Goal: Transaction & Acquisition: Subscribe to service/newsletter

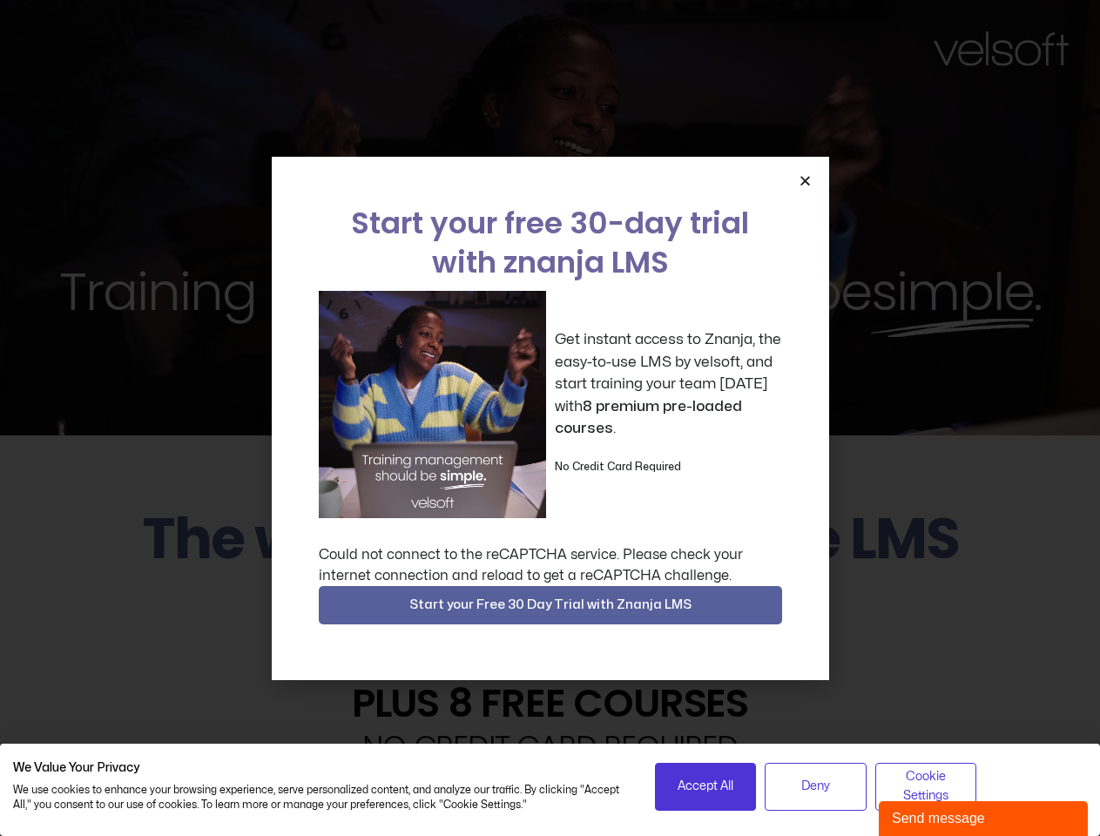
click at [550, 418] on div "Get instant access to Znanja, the easy-to-use LMS by velsoft, and start trainin…" at bounding box center [550, 404] width 463 height 227
click at [705, 786] on span "Accept All" at bounding box center [706, 786] width 56 height 19
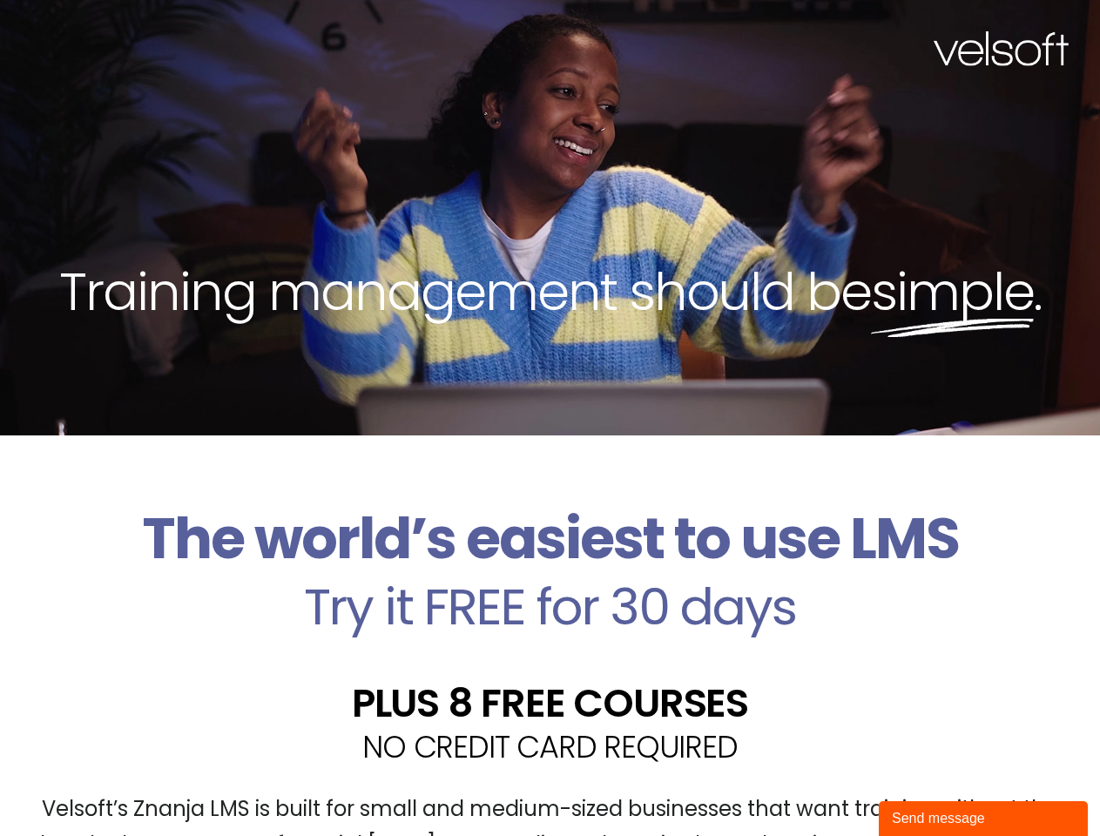
click at [815, 786] on div "Velsoft’s Znanja LMS is built for small and medium-sized businesses that want t…" at bounding box center [550, 834] width 1074 height 127
click at [926, 786] on div "Velsoft’s Znanja LMS is built for small and medium-sized businesses that want t…" at bounding box center [550, 834] width 1074 height 127
click at [550, 418] on div "Training management should be simple ." at bounding box center [550, 217] width 1100 height 435
click at [805, 180] on div "Training management should be simple ." at bounding box center [550, 217] width 1100 height 435
click at [550, 605] on h2 "Try it FREE for 30 days" at bounding box center [550, 607] width 1074 height 51
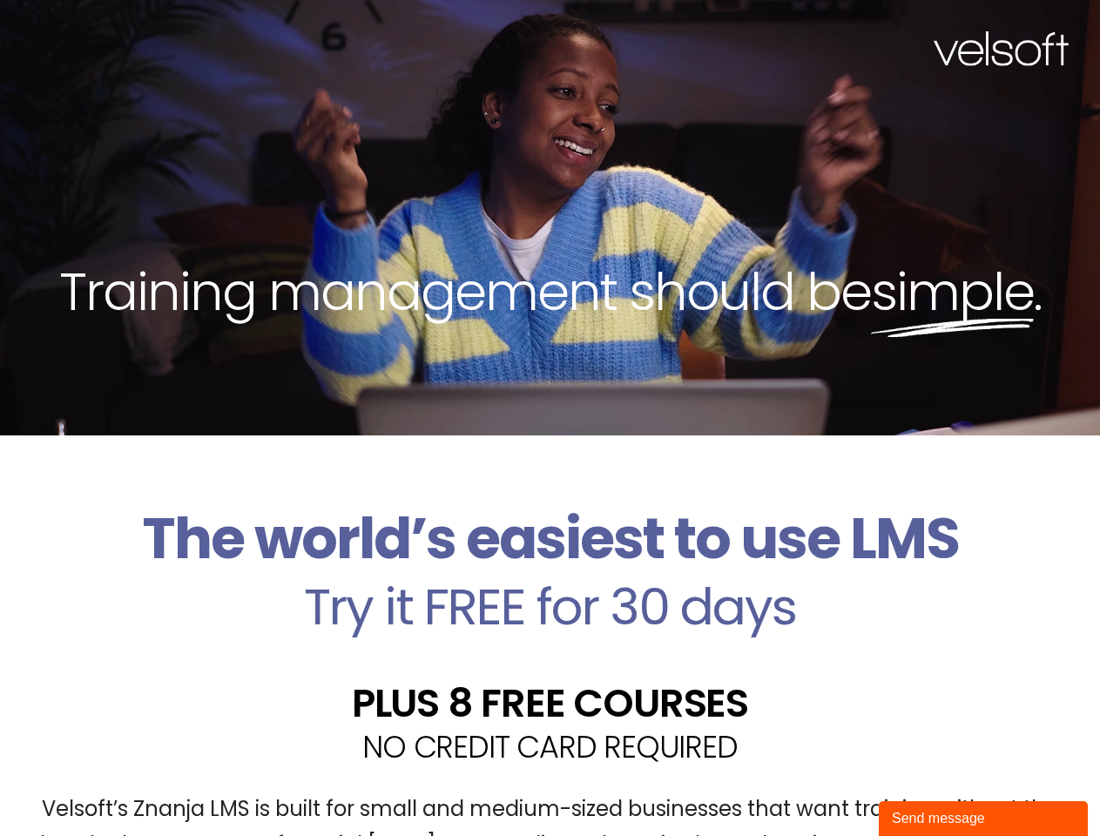
click at [983, 819] on div "Send message" at bounding box center [983, 818] width 183 height 21
